Goal: Task Accomplishment & Management: Manage account settings

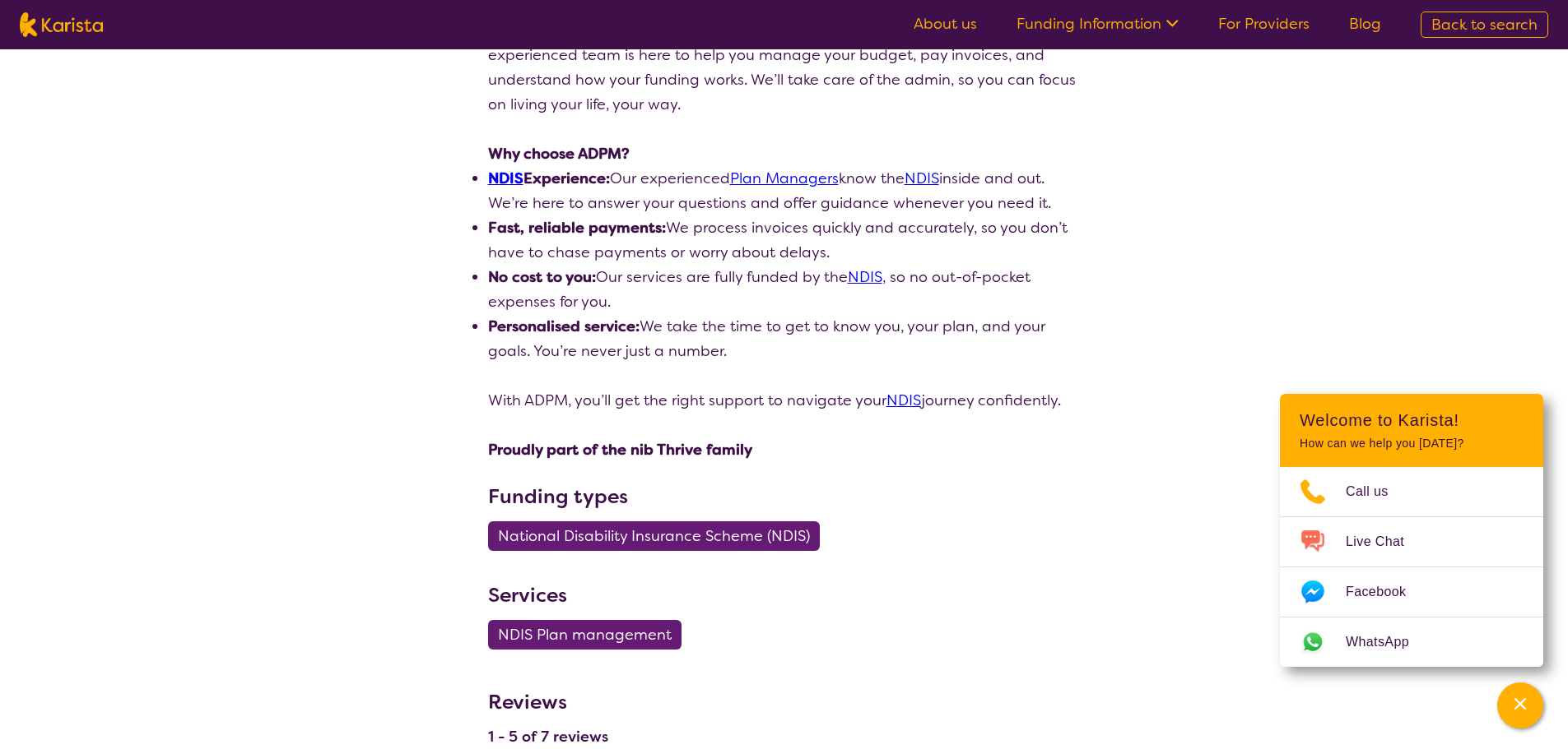
scroll to position [1069, 0]
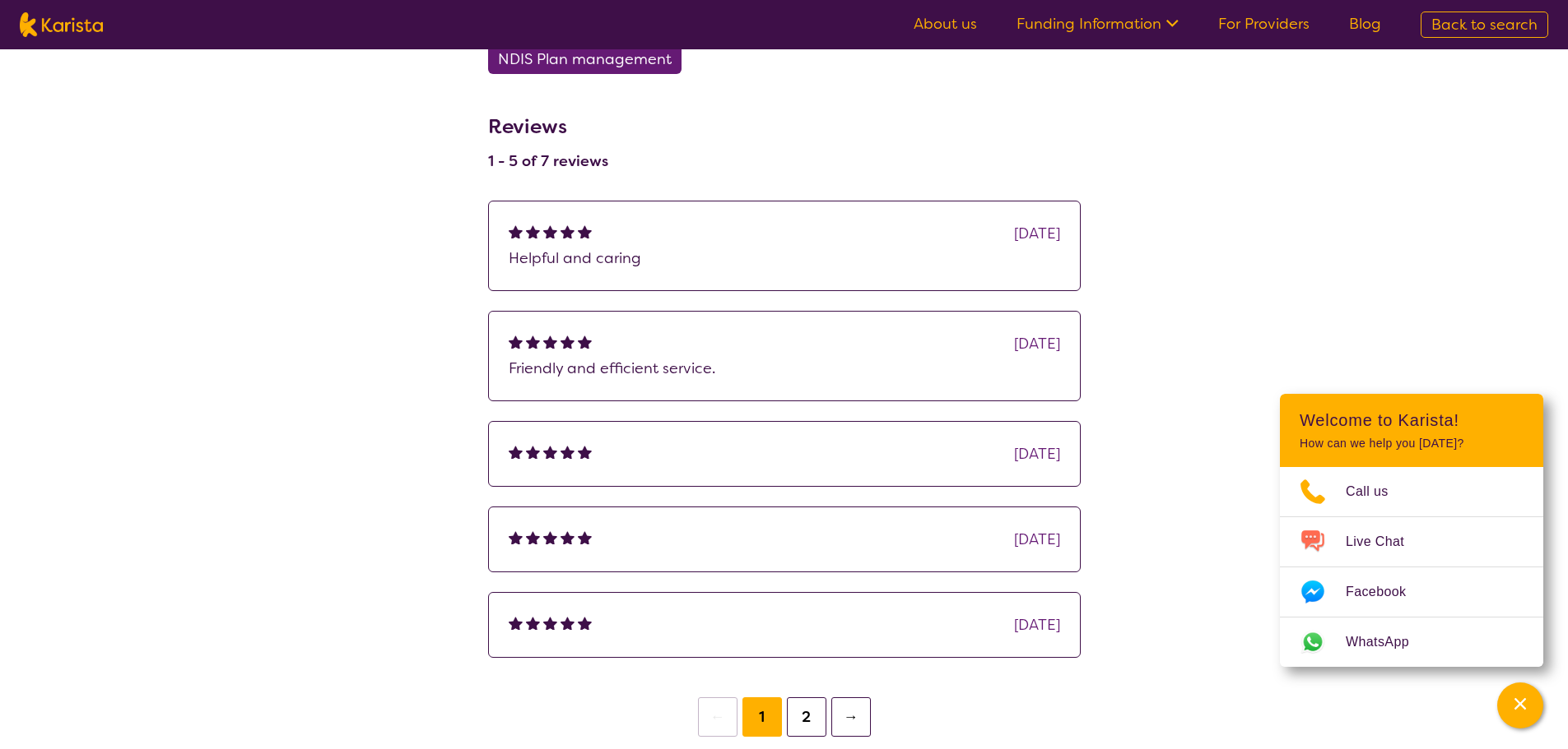
click at [797, 719] on button "2" at bounding box center [806, 717] width 40 height 40
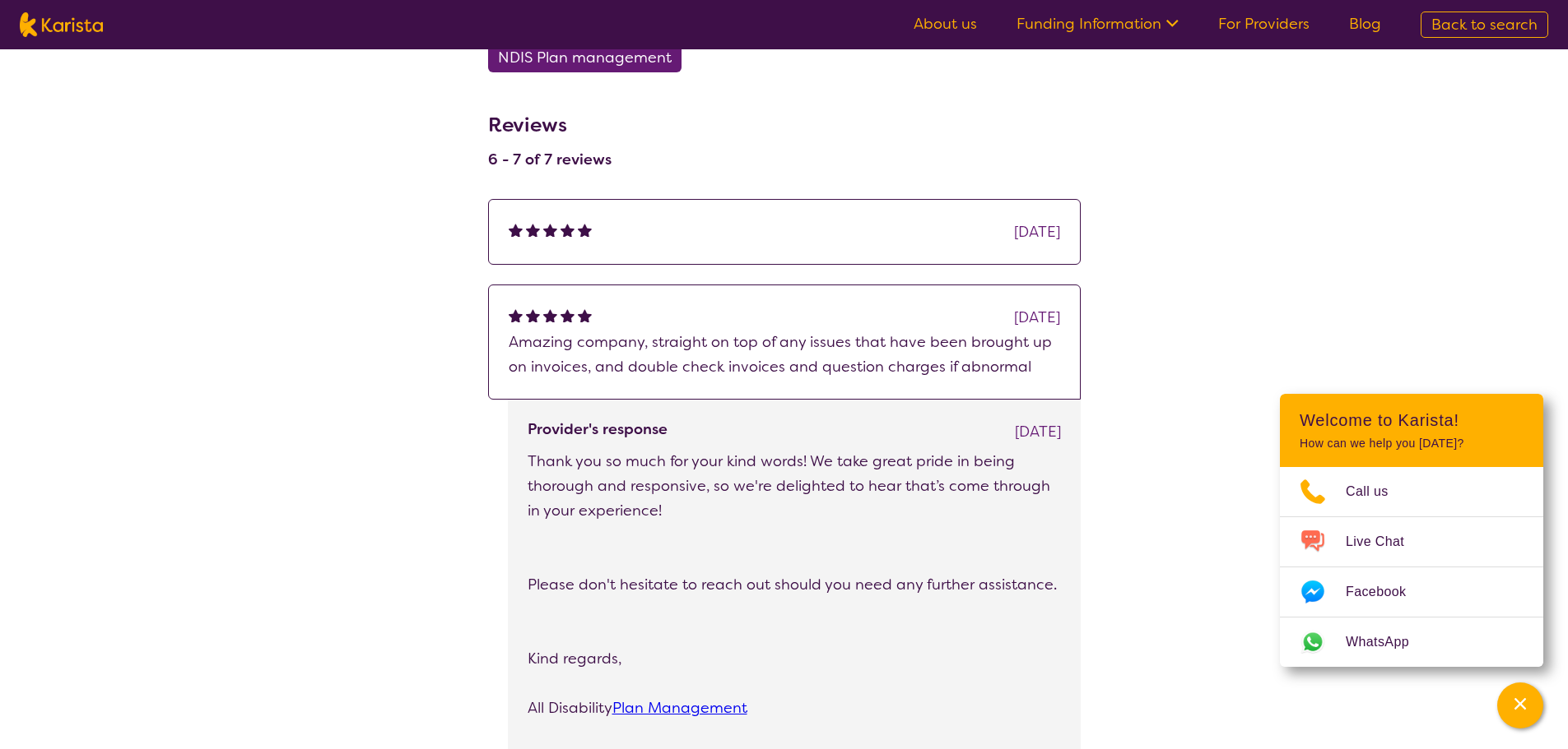
scroll to position [1152, 0]
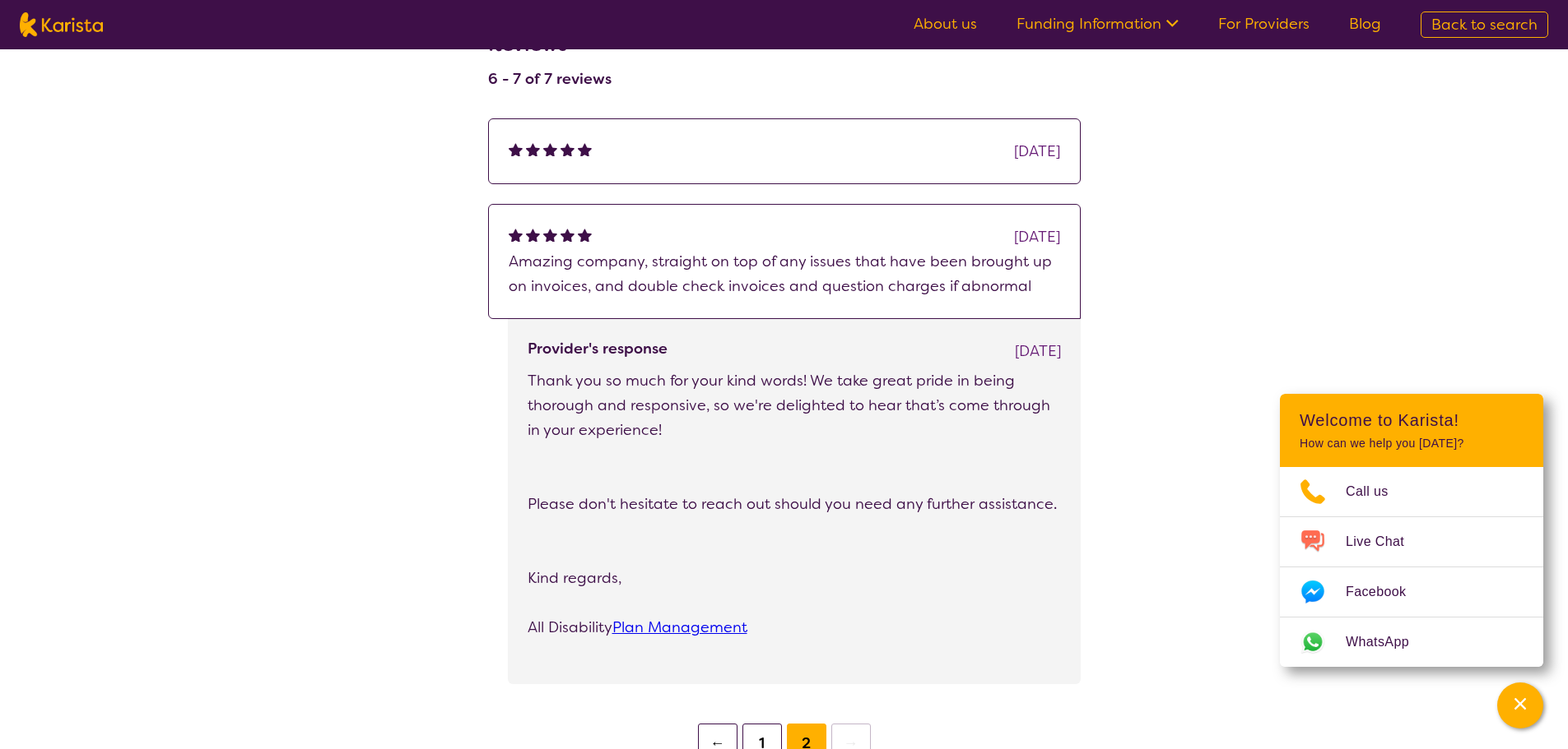
drag, startPoint x: 768, startPoint y: 738, endPoint x: 719, endPoint y: 717, distance: 53.3
click at [767, 737] on button "1" at bounding box center [761, 743] width 40 height 40
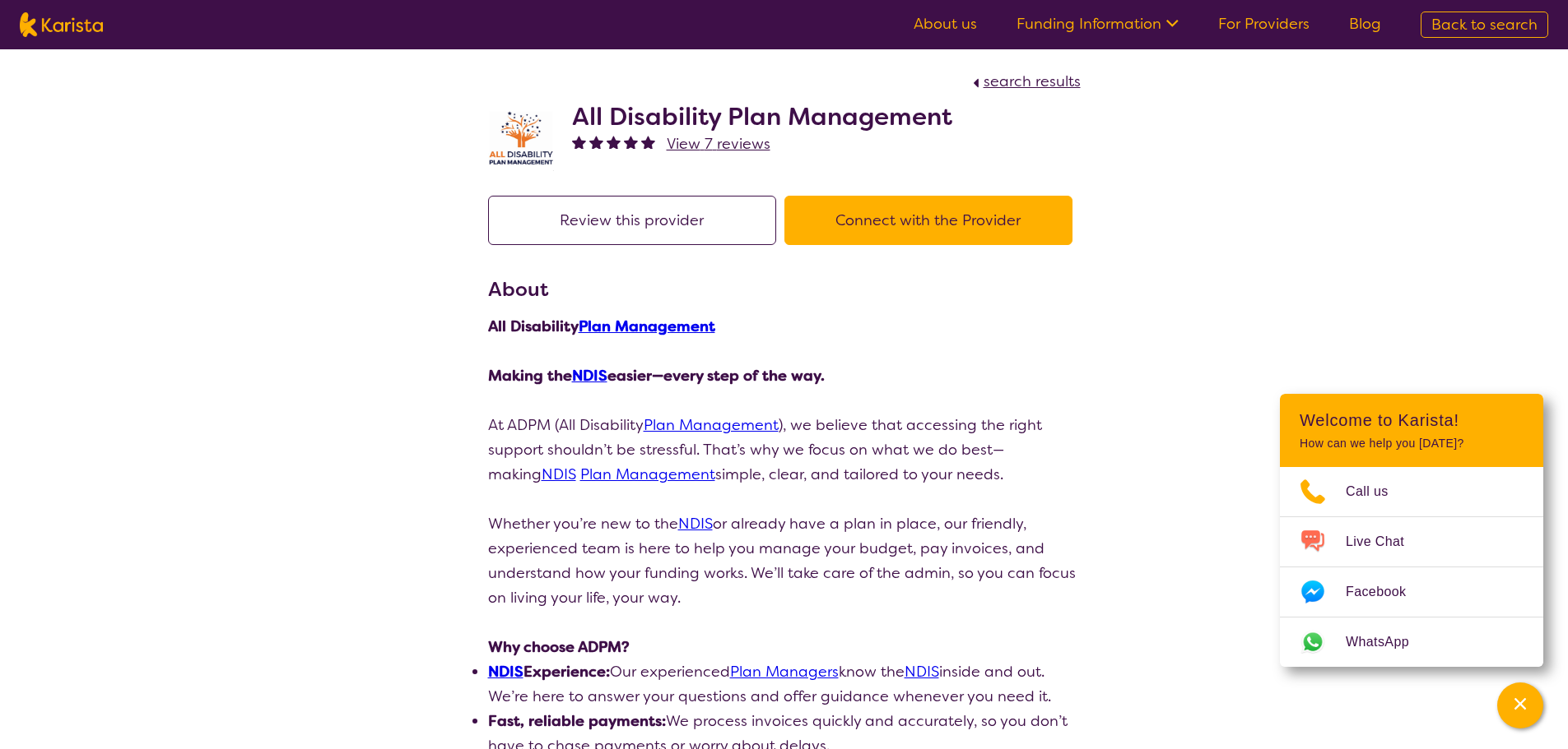
click at [731, 144] on span "View 7 reviews" at bounding box center [718, 143] width 103 height 19
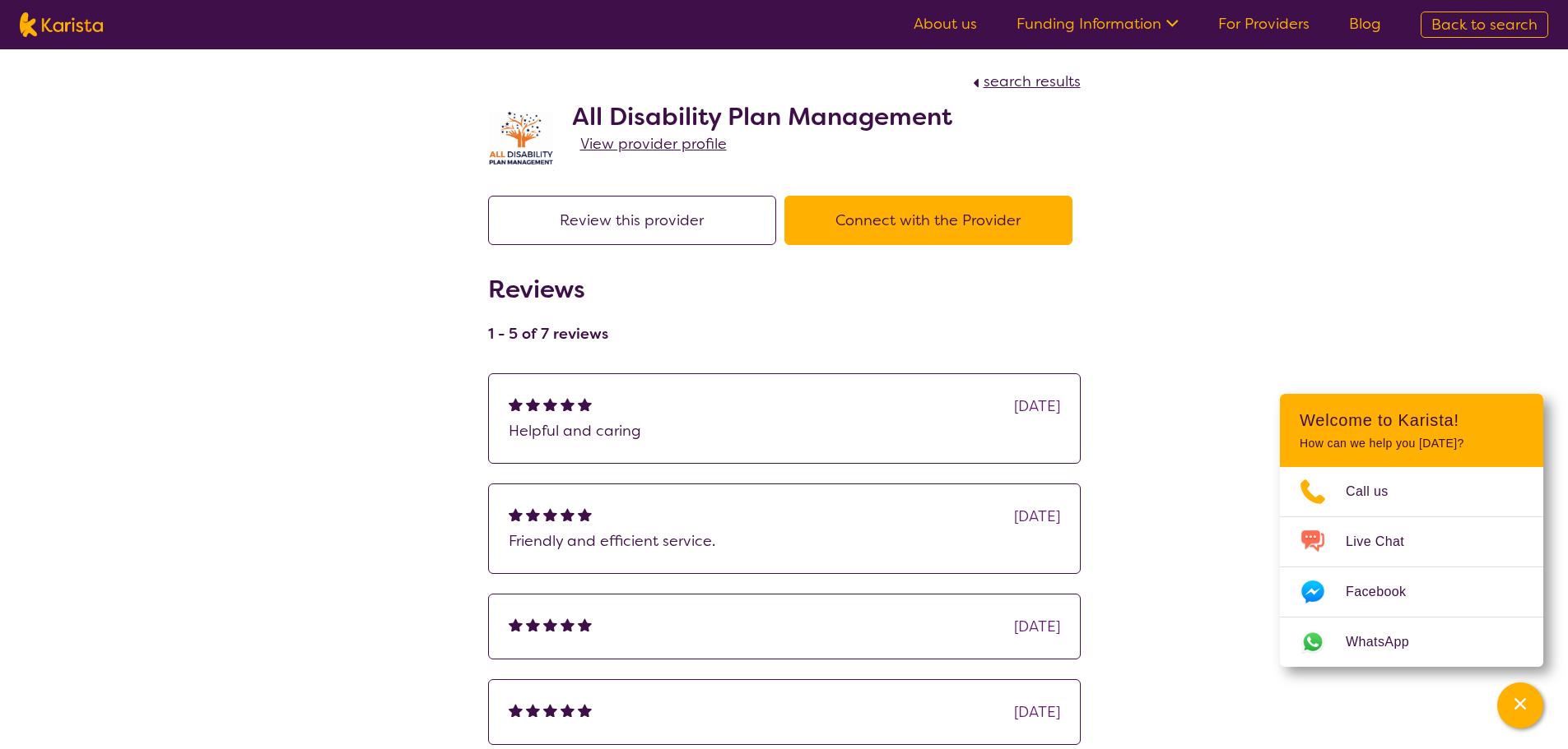
click at [1270, 30] on link "For Providers" at bounding box center [1263, 23] width 91 height 19
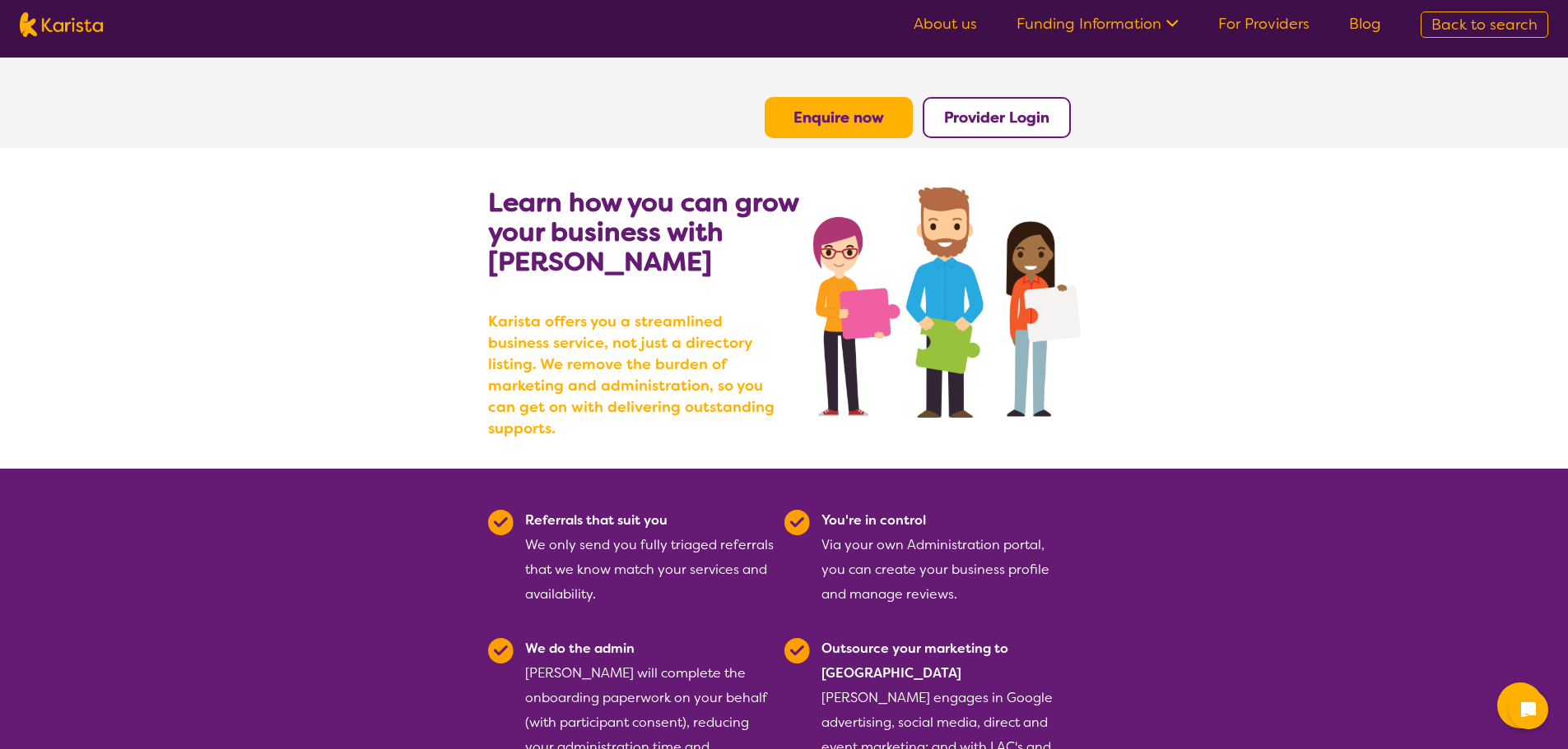
click at [1024, 126] on b "Provider Login" at bounding box center [997, 117] width 105 height 19
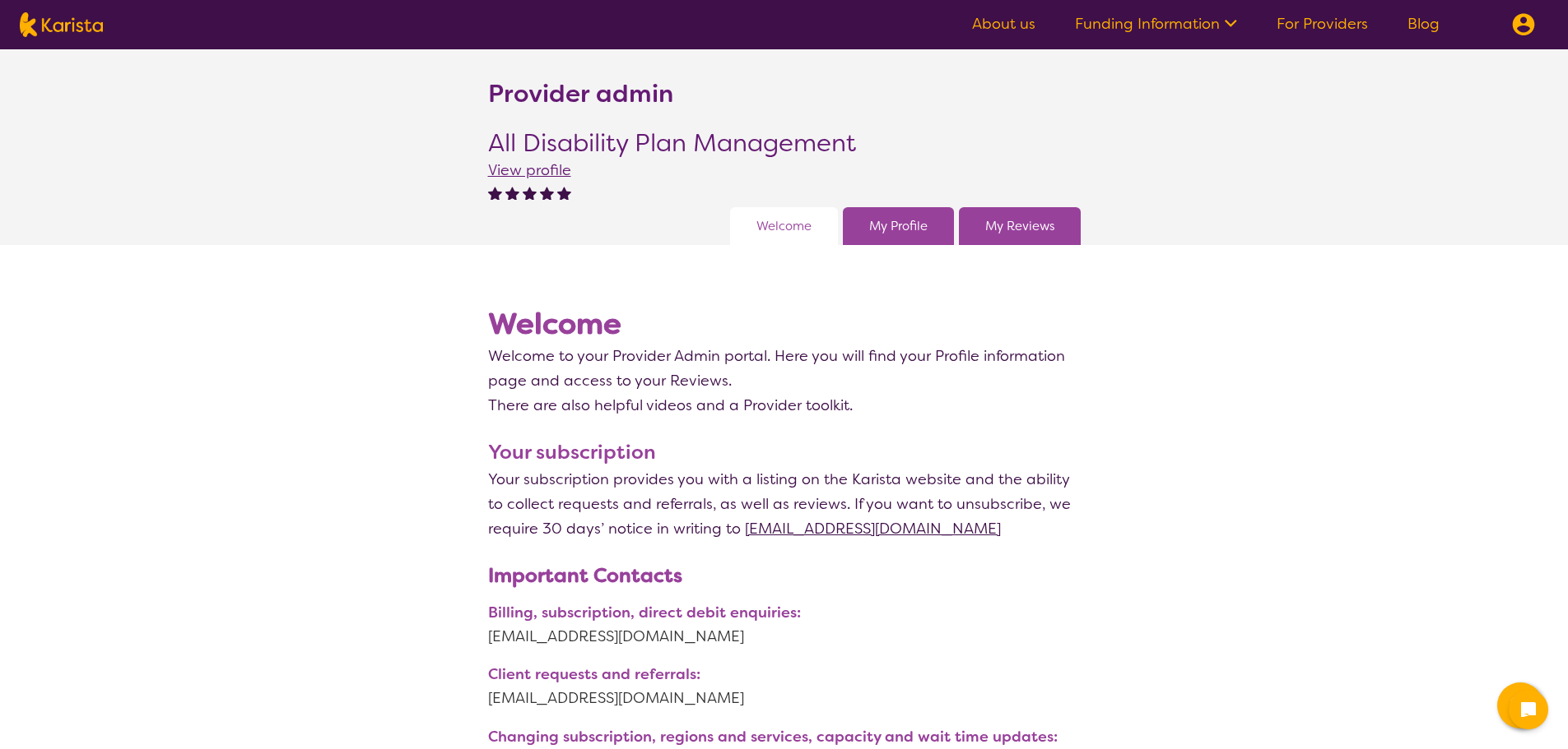
click at [1035, 234] on link "My Reviews" at bounding box center [1019, 226] width 69 height 25
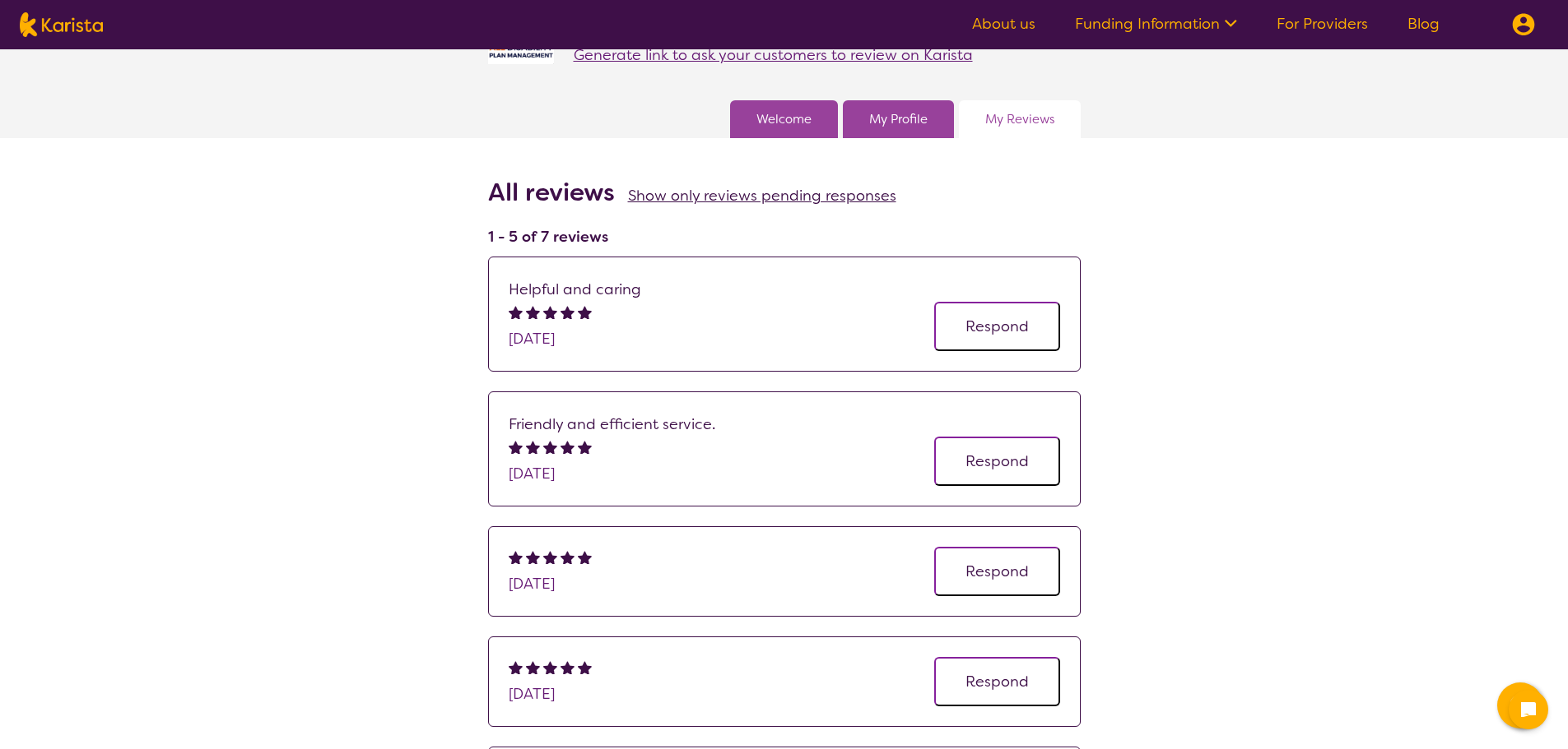
scroll to position [329, 0]
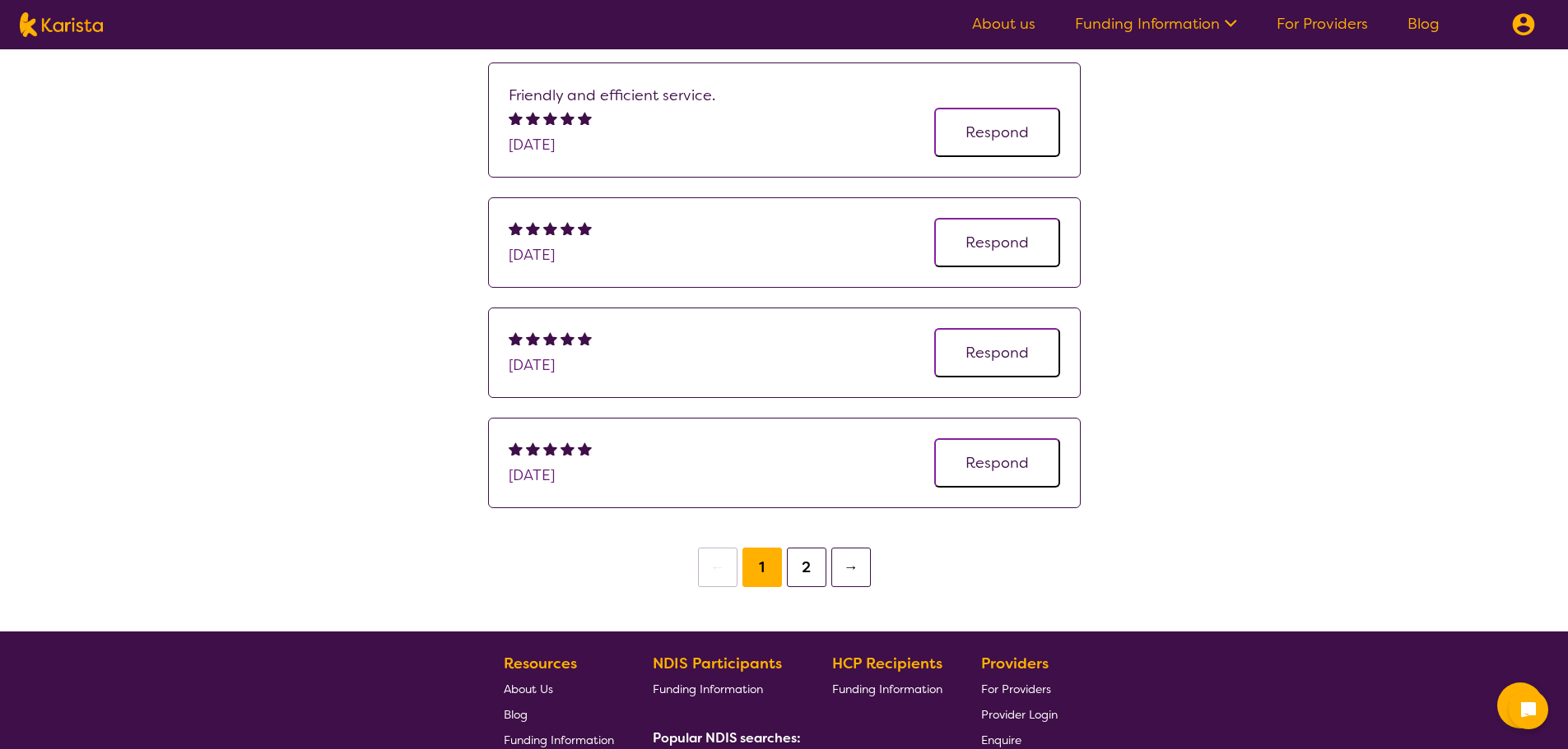
click at [808, 570] on button "2" at bounding box center [806, 567] width 40 height 40
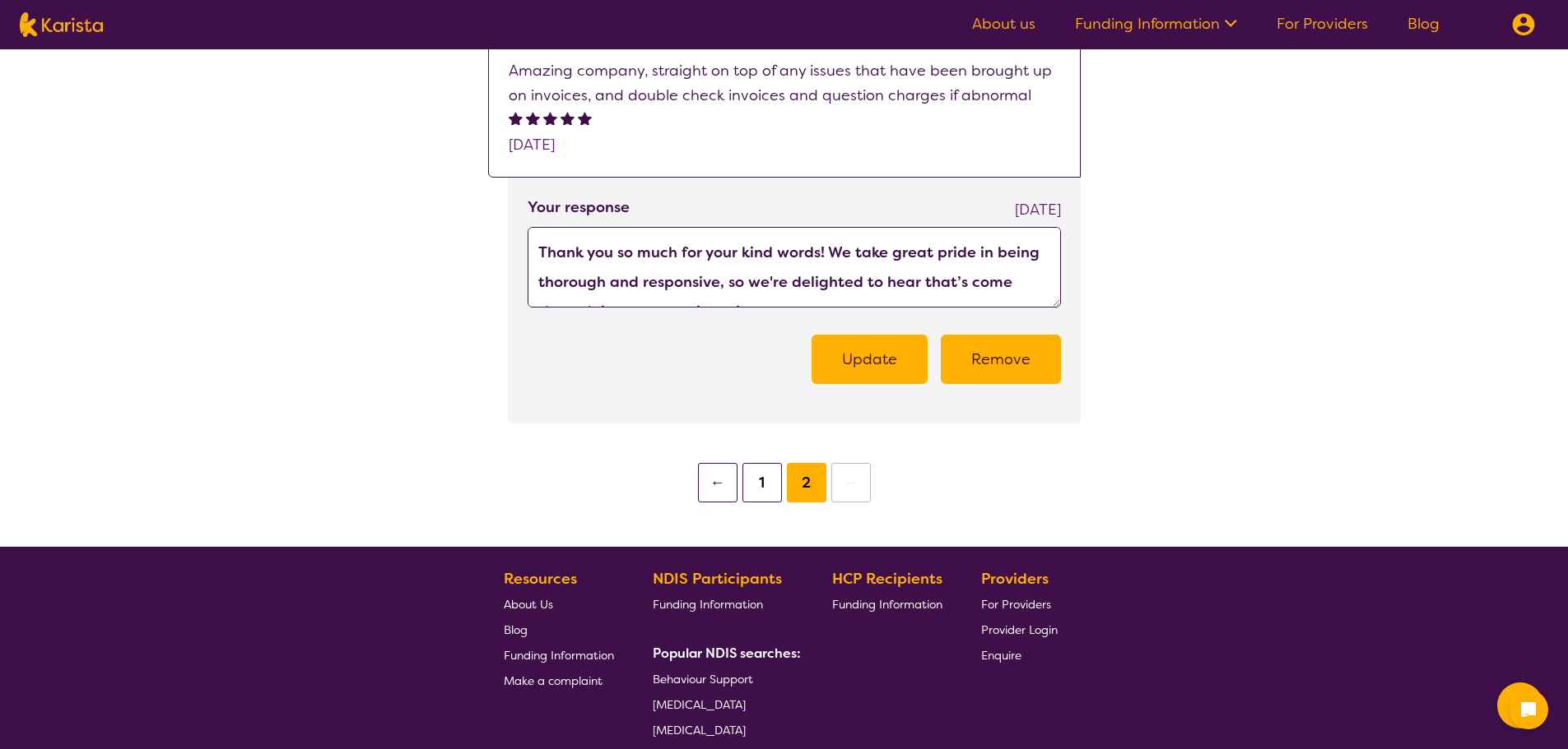
click at [758, 491] on button "1" at bounding box center [761, 482] width 40 height 40
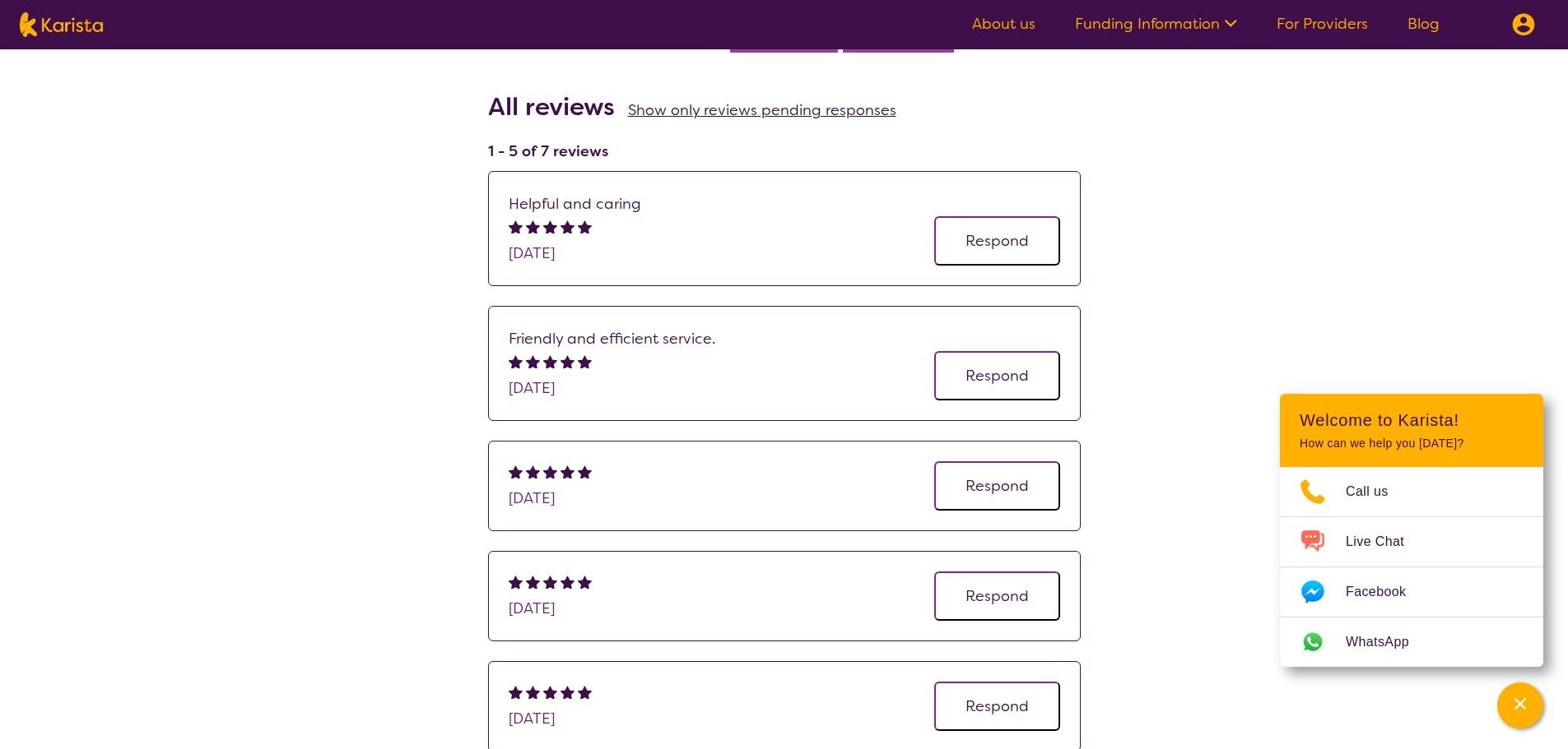
scroll to position [247, 0]
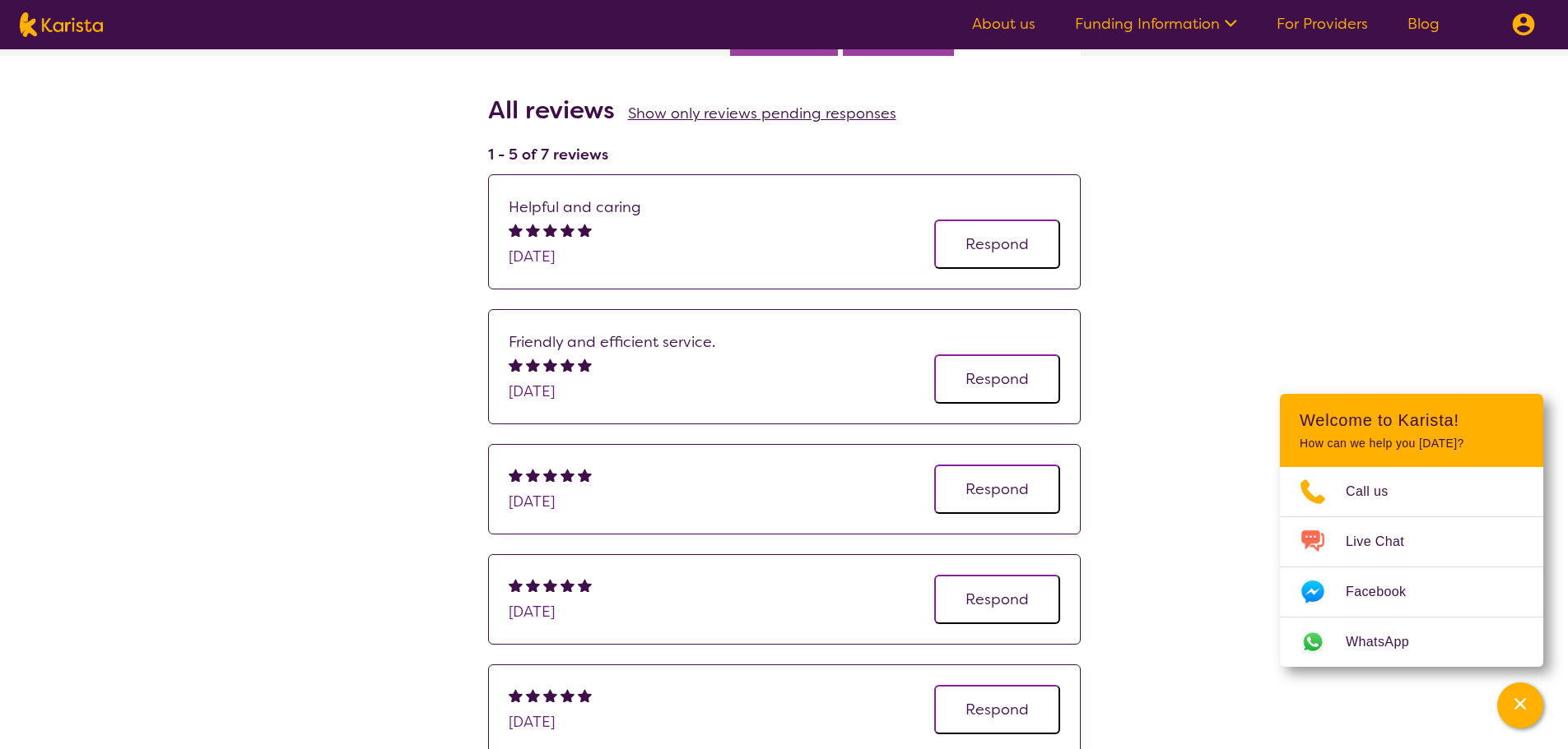
click at [295, 464] on div "Provider admin All Disability Plan Management View profile Generate link to ask…" at bounding box center [784, 320] width 1568 height 1036
